Goal: Information Seeking & Learning: Understand process/instructions

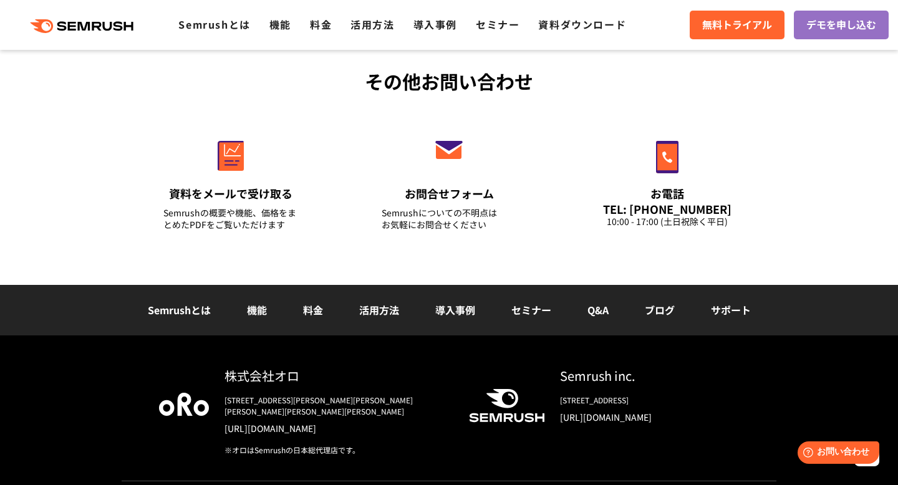
scroll to position [4448, 0]
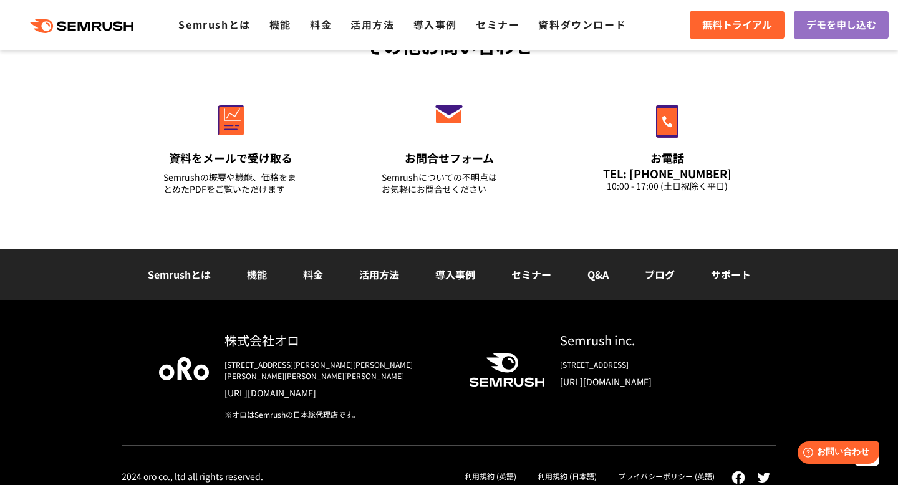
click at [183, 274] on link "Semrushとは" at bounding box center [179, 274] width 63 height 15
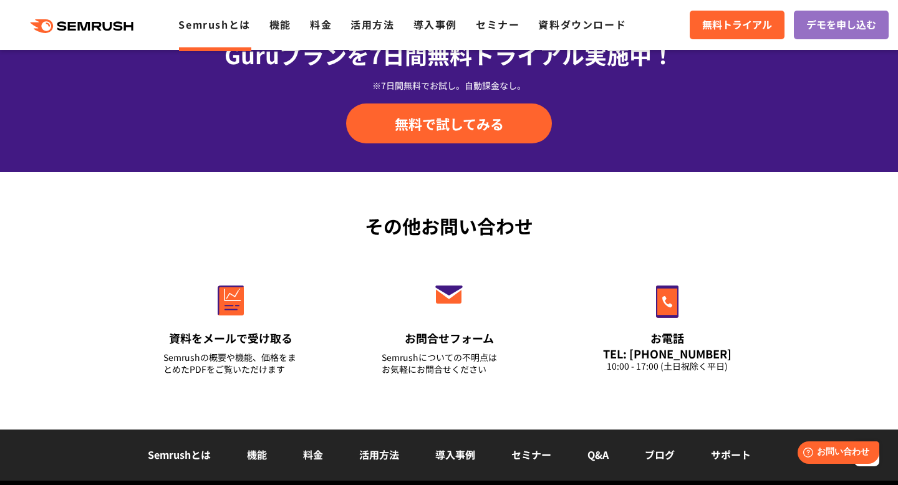
scroll to position [3081, 0]
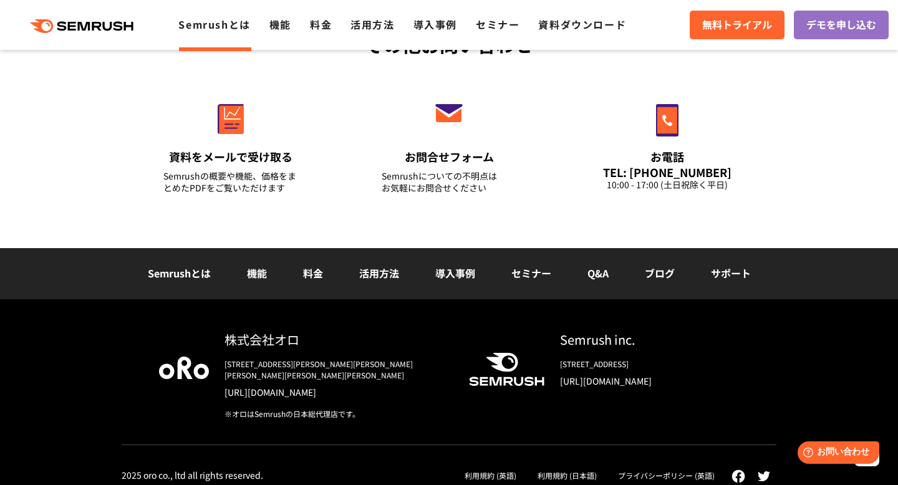
click at [380, 278] on link "活用方法" at bounding box center [379, 273] width 40 height 15
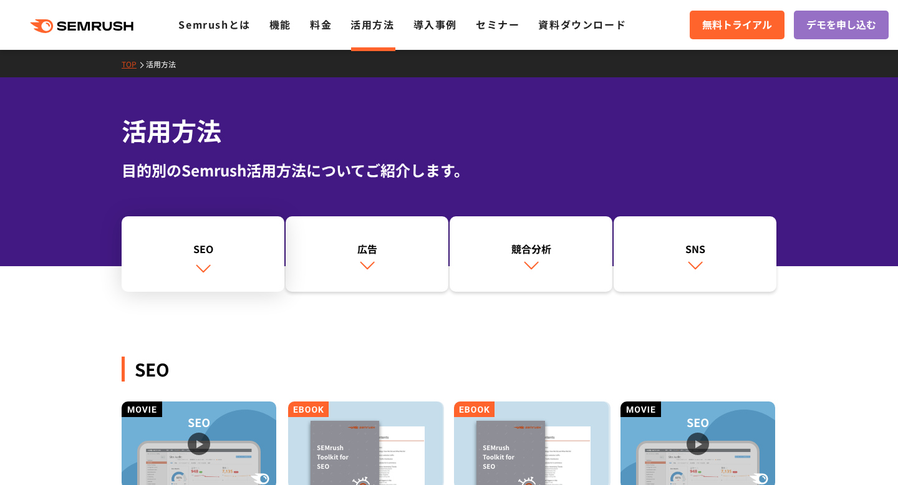
click at [230, 270] on link "SEO" at bounding box center [203, 254] width 163 height 76
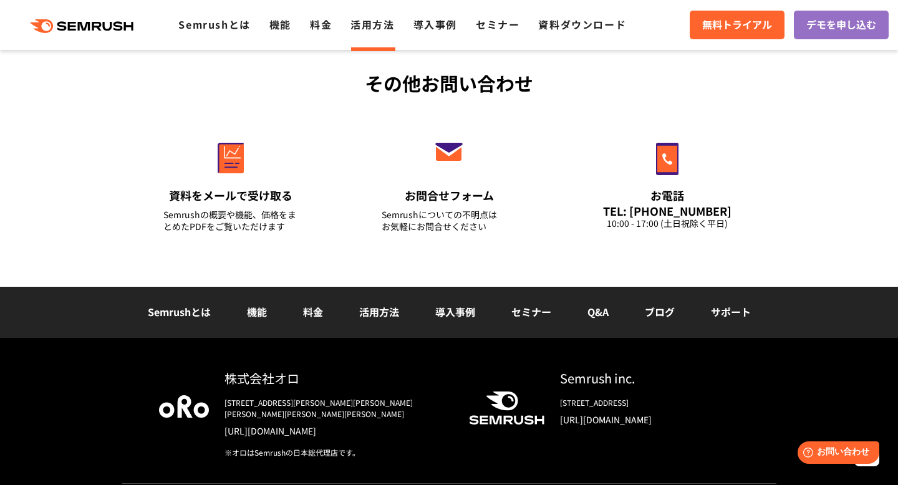
scroll to position [1860, 0]
